Goal: Find specific page/section: Find specific page/section

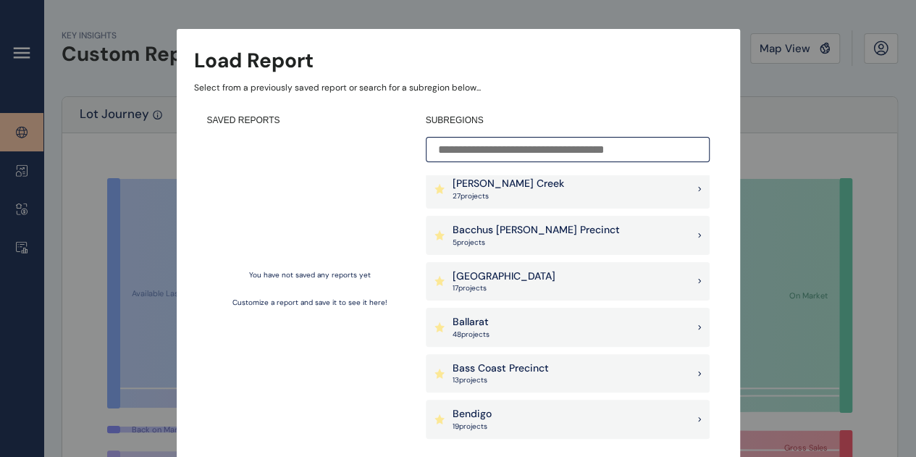
scroll to position [72, 0]
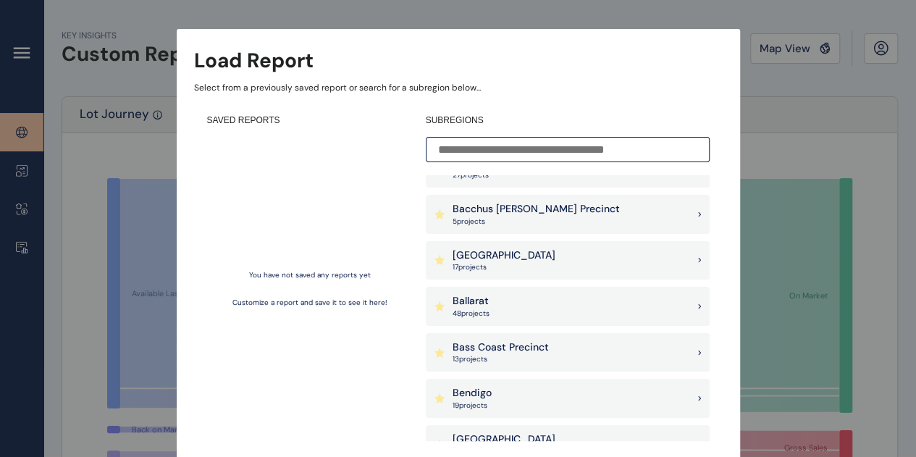
click at [611, 296] on div "Ballarat 48 project s" at bounding box center [568, 306] width 284 height 39
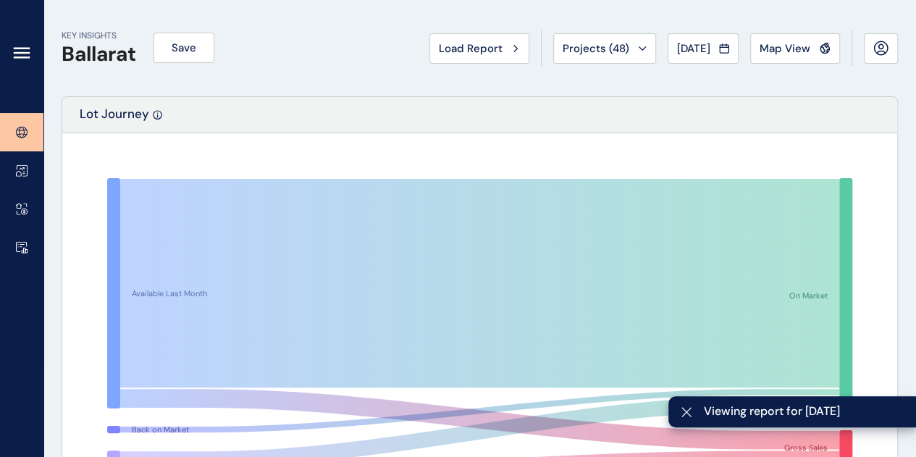
click at [819, 38] on button "Map View" at bounding box center [795, 48] width 90 height 30
